Goal: Information Seeking & Learning: Learn about a topic

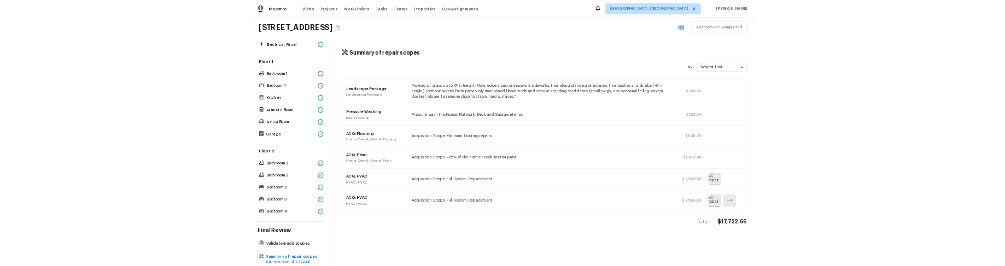
scroll to position [231, 0]
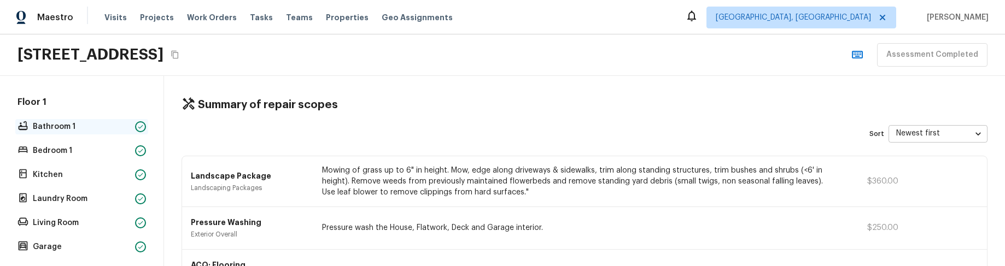
click at [95, 126] on p "Bathroom 1" at bounding box center [82, 126] width 98 height 11
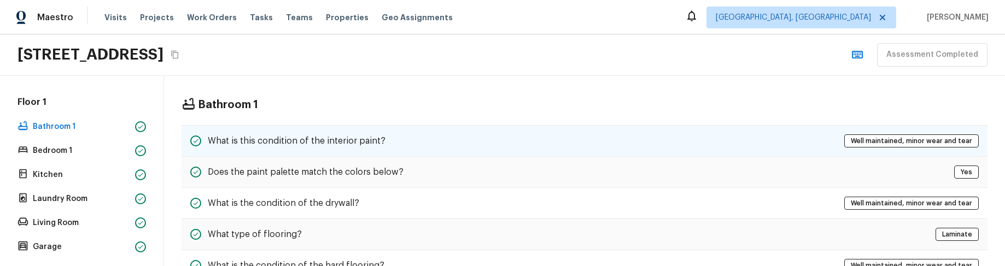
click at [302, 139] on h5 "What is this condition of the interior paint?" at bounding box center [297, 141] width 178 height 12
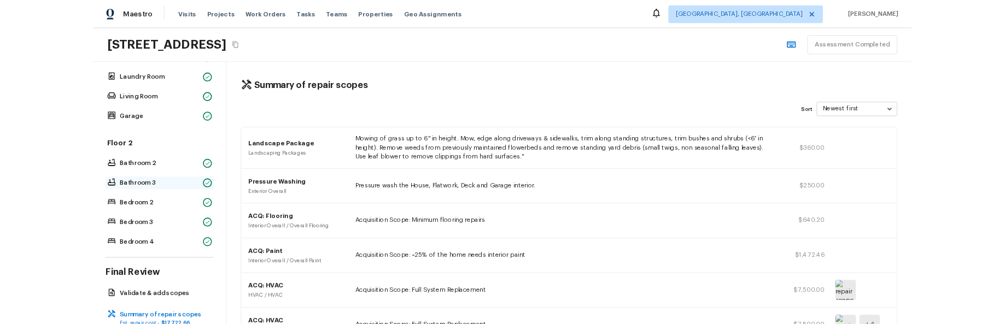
scroll to position [363, 0]
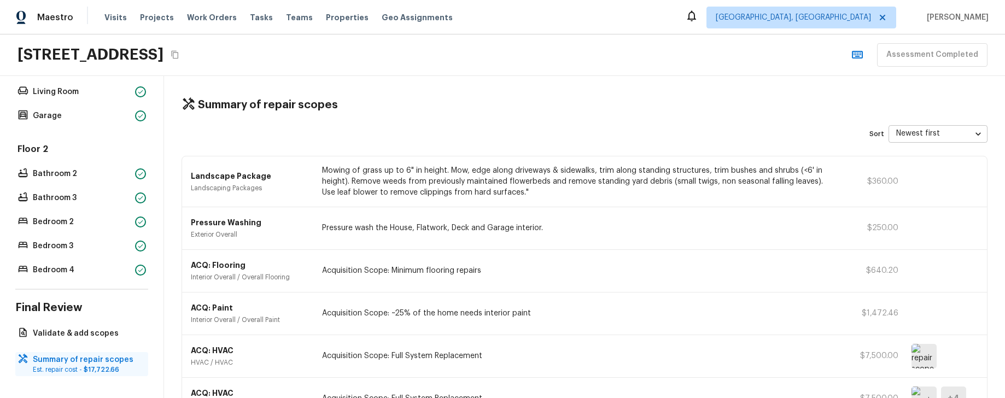
click at [92, 266] on p "Summary of repair scopes" at bounding box center [87, 359] width 109 height 11
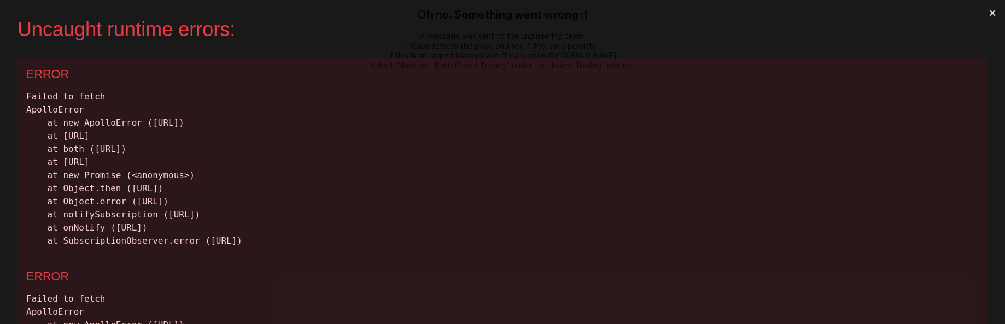
scroll to position [0, 0]
